Goal: Transaction & Acquisition: Download file/media

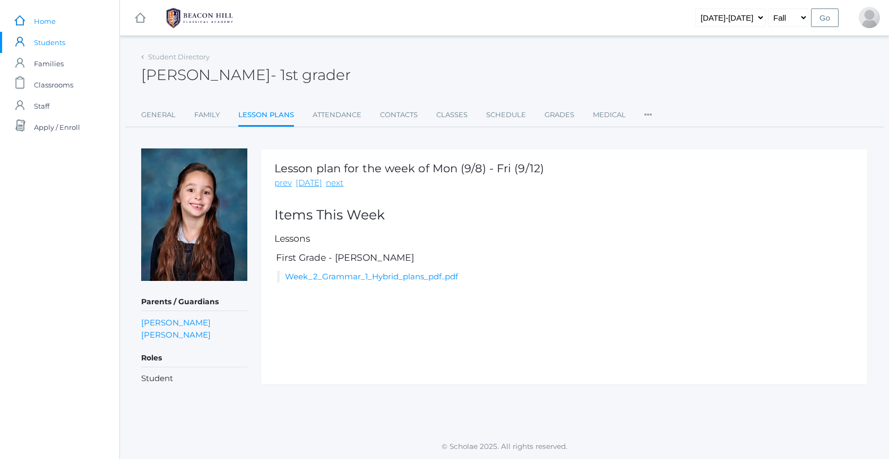
click at [42, 19] on span "Home" at bounding box center [45, 21] width 22 height 21
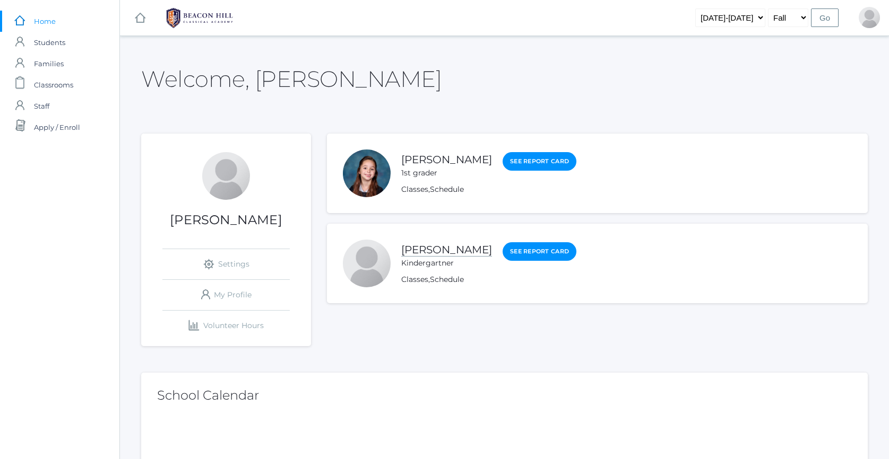
click at [457, 254] on link "[PERSON_NAME]" at bounding box center [446, 249] width 91 height 13
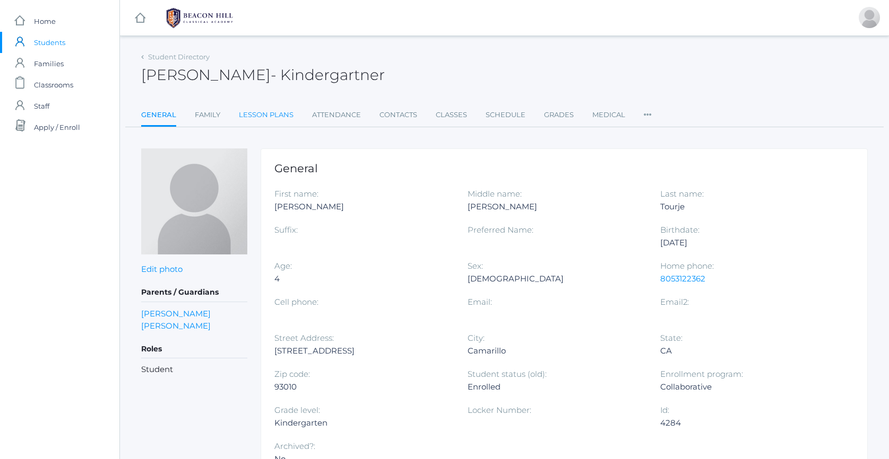
click at [286, 117] on link "Lesson Plans" at bounding box center [266, 115] width 55 height 21
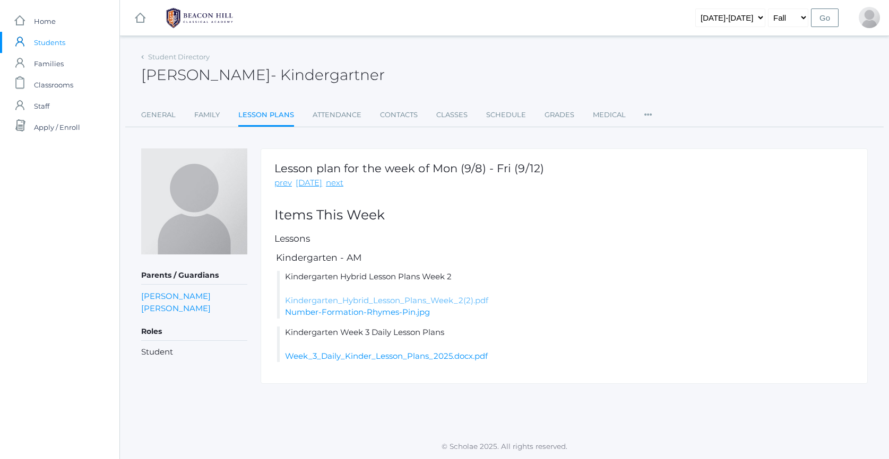
click at [412, 301] on link "Kindergarten_Hybrid_Lesson_Plans_Week_2(2).pdf" at bounding box center [386, 300] width 203 height 10
click at [334, 185] on link "next" at bounding box center [335, 183] width 18 height 12
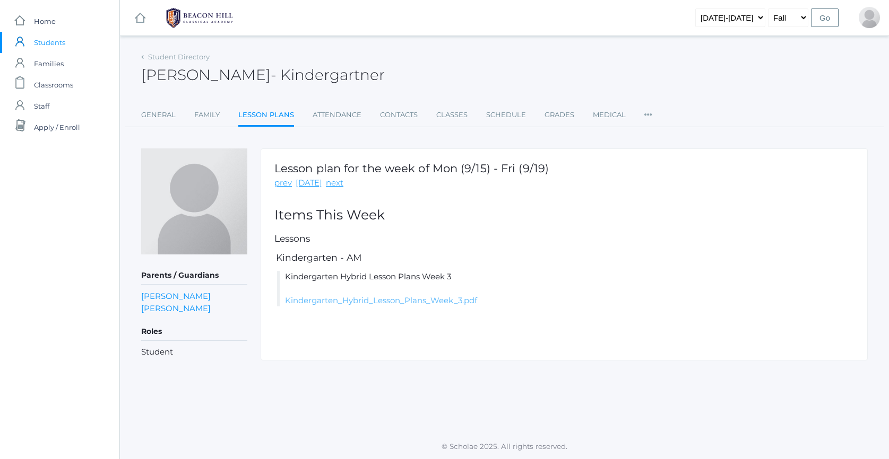
click at [395, 303] on link "Kindergarten_Hybrid_Lesson_Plans_Week_3.pdf" at bounding box center [381, 300] width 192 height 10
